Goal: Information Seeking & Learning: Find specific fact

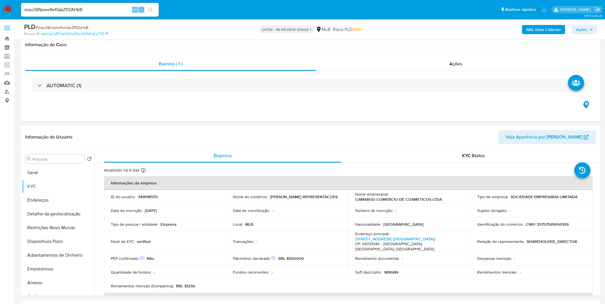
select select "10"
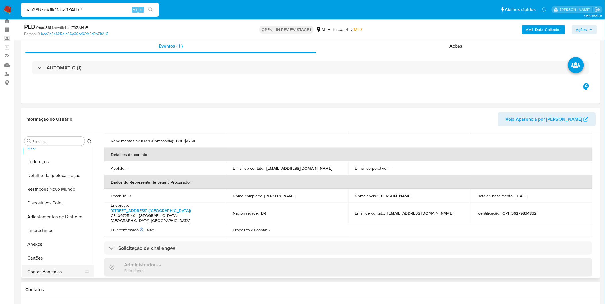
scroll to position [32, 0]
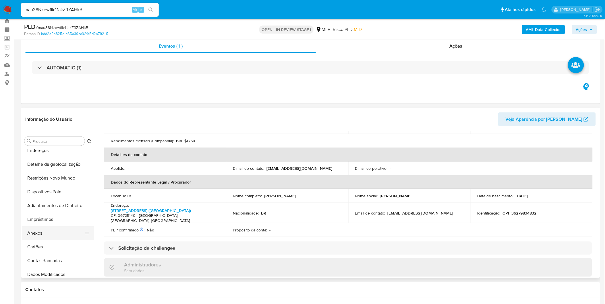
click at [47, 232] on button "Anexos" at bounding box center [55, 233] width 67 height 14
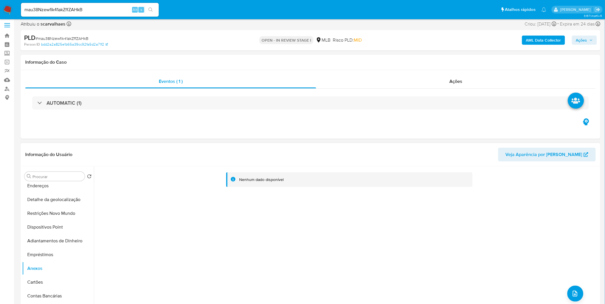
scroll to position [0, 0]
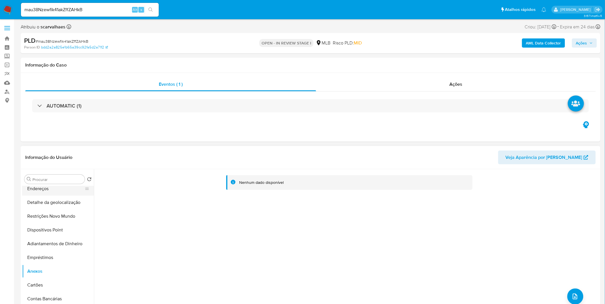
click at [63, 191] on button "Endereços" at bounding box center [55, 189] width 67 height 14
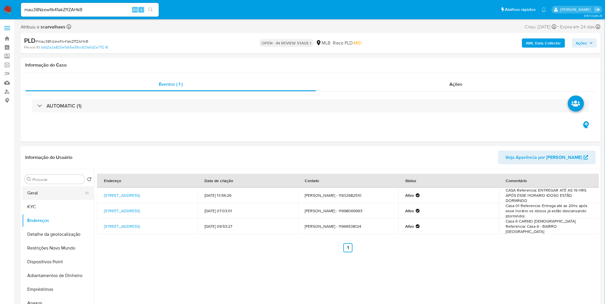
click at [47, 195] on button "Geral" at bounding box center [55, 193] width 67 height 14
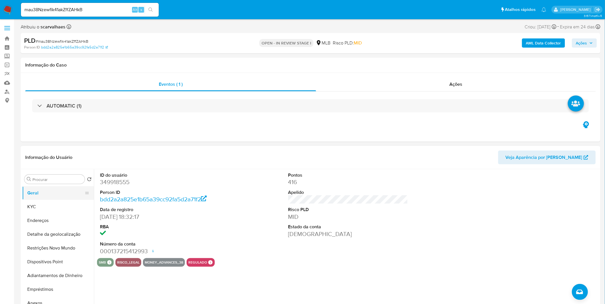
click at [50, 192] on button "Geral" at bounding box center [55, 193] width 67 height 14
click at [40, 205] on button "KYC" at bounding box center [55, 207] width 67 height 14
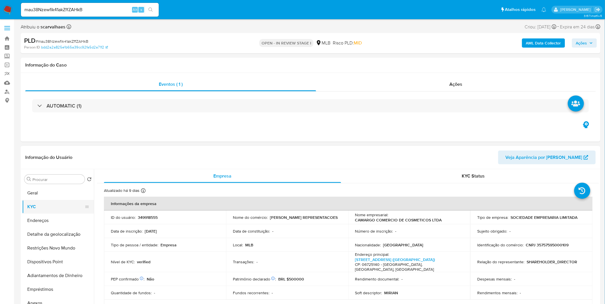
click at [39, 205] on button "KYC" at bounding box center [55, 207] width 67 height 14
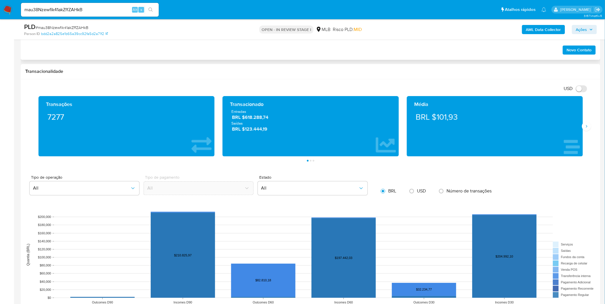
scroll to position [414, 0]
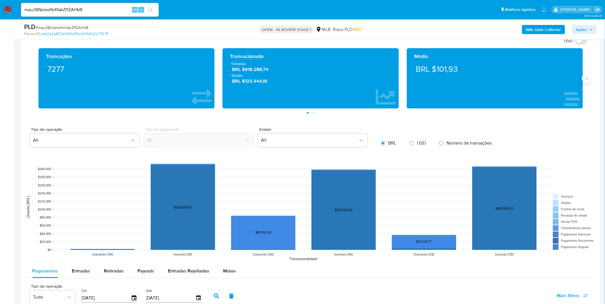
click at [586, 79] on icon "Siguiente" at bounding box center [586, 78] width 5 height 5
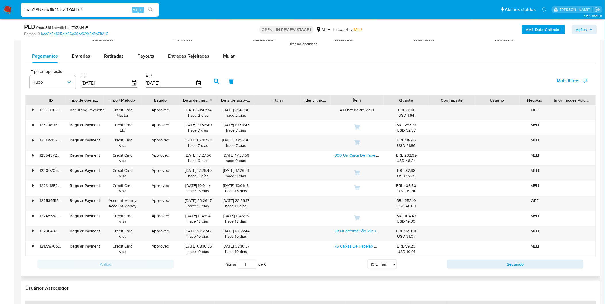
scroll to position [638, 0]
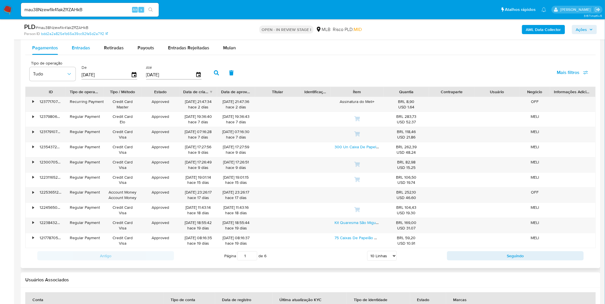
click at [76, 48] on span "Entradas" at bounding box center [81, 47] width 18 height 7
select select "10"
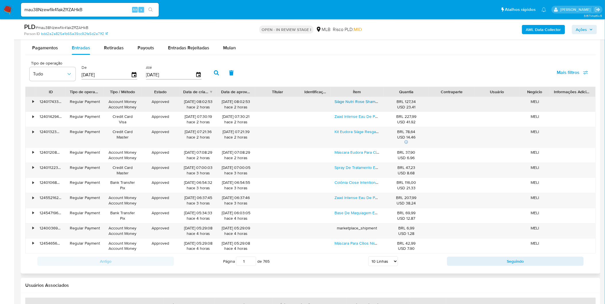
click at [343, 104] on link "Siàge Nutri Rose Shampoo + Condicionador + Máscara Refil" at bounding box center [388, 102] width 106 height 6
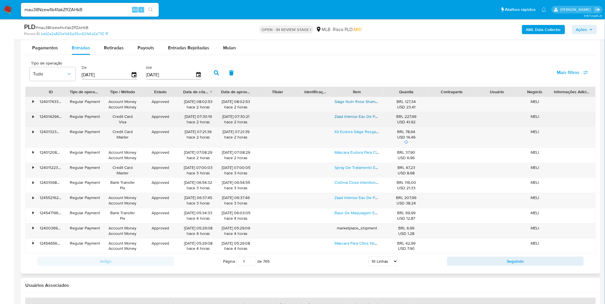
click at [357, 117] on link "Zaad Intense Eau De Partum 95ml" at bounding box center [365, 117] width 60 height 6
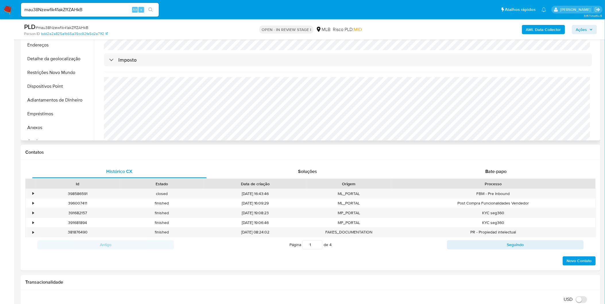
scroll to position [64, 0]
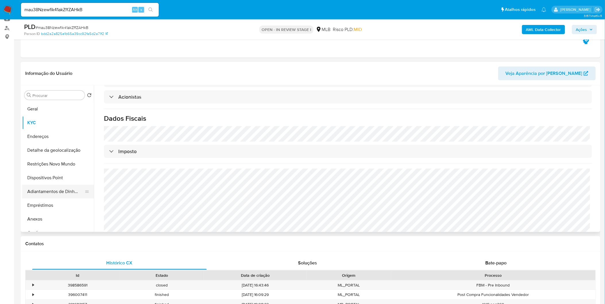
click at [58, 194] on button "Adiantamentos de Dinheiro" at bounding box center [55, 192] width 67 height 14
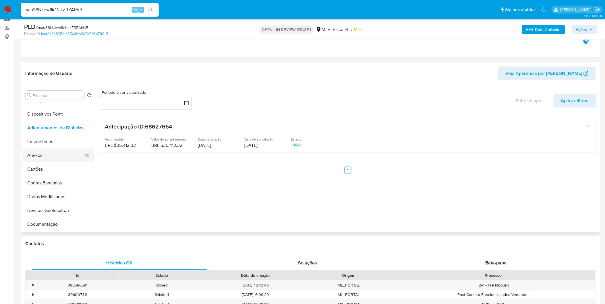
click at [53, 155] on button "Anexos" at bounding box center [55, 156] width 67 height 14
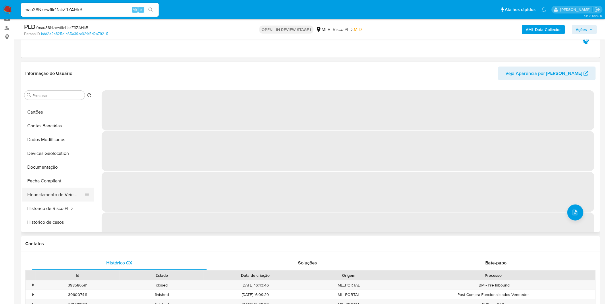
scroll to position [127, 0]
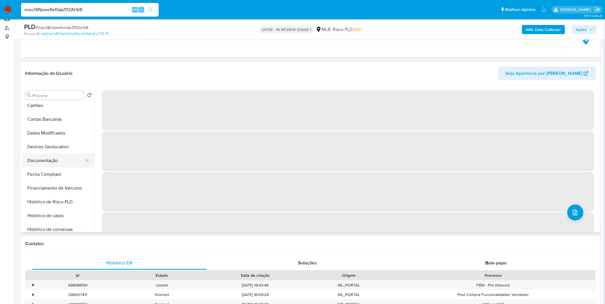
click at [53, 161] on button "Documentação" at bounding box center [55, 161] width 67 height 14
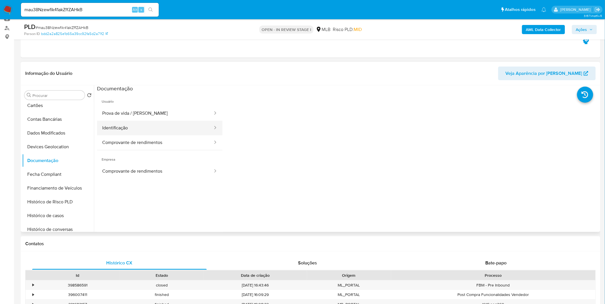
click at [119, 131] on button "Identificação" at bounding box center [155, 128] width 116 height 15
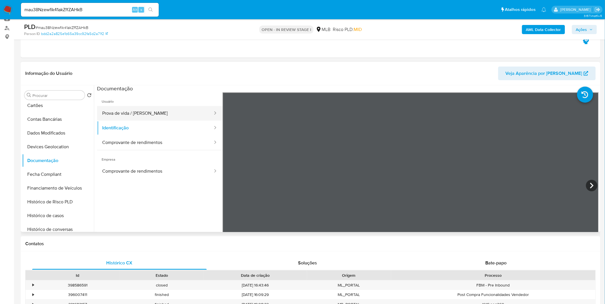
click at [129, 118] on button "Prova de vida / Selfie" at bounding box center [155, 113] width 116 height 15
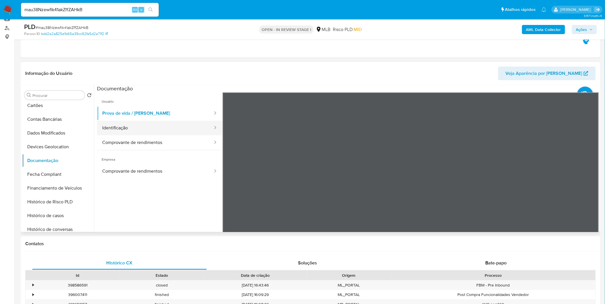
click at [145, 124] on button "Identificação" at bounding box center [155, 128] width 116 height 15
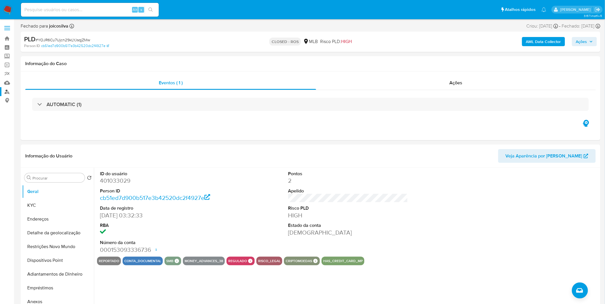
click at [7, 94] on link "Localizador de pessoas" at bounding box center [34, 91] width 68 height 9
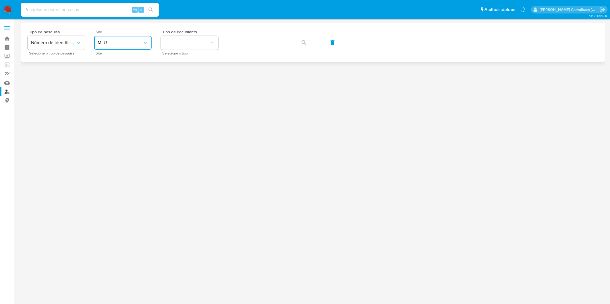
click at [122, 42] on span "MLU" at bounding box center [120, 43] width 45 height 6
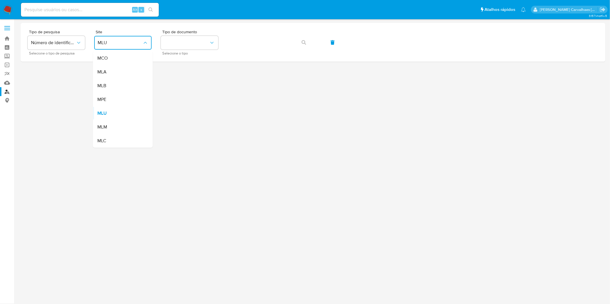
click at [122, 82] on div "MLB" at bounding box center [121, 86] width 47 height 14
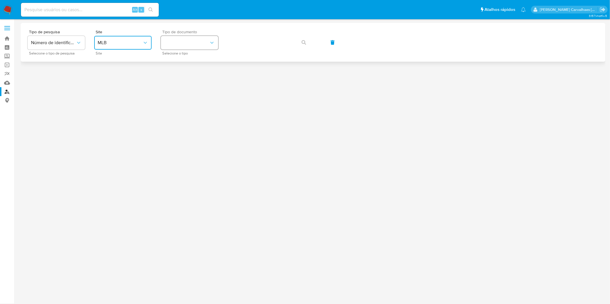
click at [194, 36] on button "identificationType" at bounding box center [189, 43] width 57 height 14
click at [183, 82] on div "CPF CPF" at bounding box center [187, 81] width 47 height 20
click at [302, 44] on icon "button" at bounding box center [303, 42] width 5 height 5
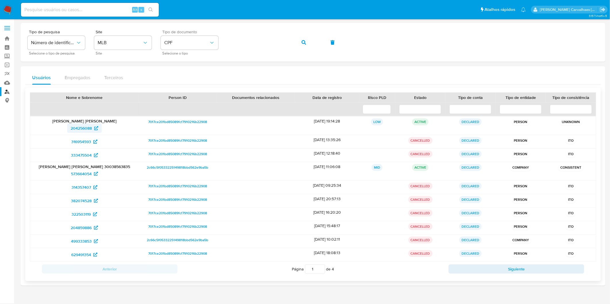
click at [89, 127] on span "204256088" at bounding box center [81, 128] width 21 height 9
click at [95, 175] on icon at bounding box center [96, 174] width 4 height 4
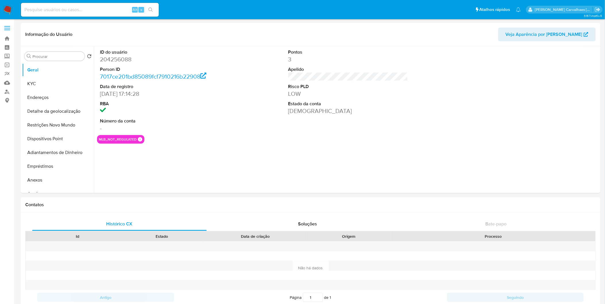
select select "10"
click at [59, 154] on button "Documentação" at bounding box center [55, 154] width 67 height 14
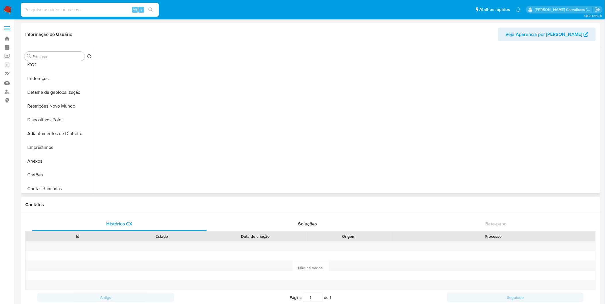
scroll to position [64, 0]
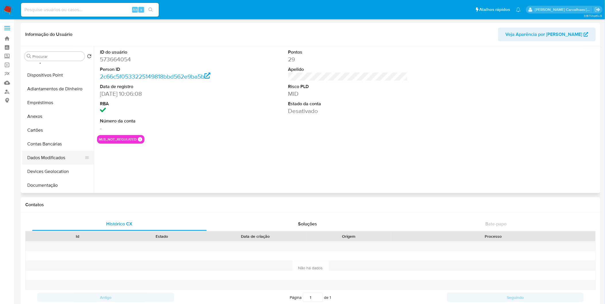
select select "10"
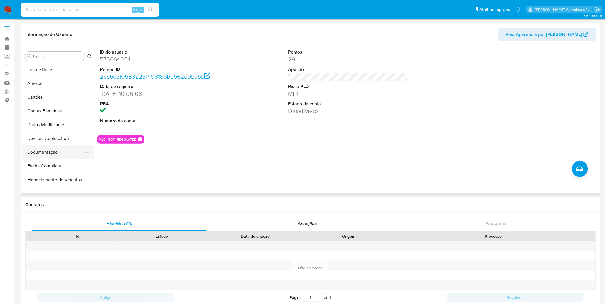
click at [62, 155] on button "Documentação" at bounding box center [55, 153] width 67 height 14
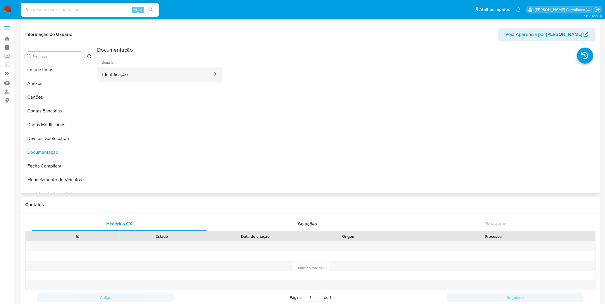
click at [127, 75] on button "Identificação" at bounding box center [155, 74] width 116 height 15
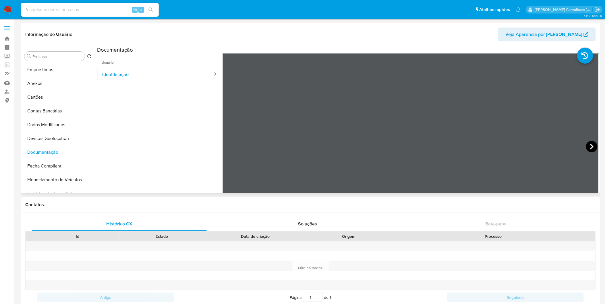
click at [587, 147] on icon at bounding box center [591, 146] width 11 height 11
